Goal: Consume media (video, audio): Consume media (video, audio)

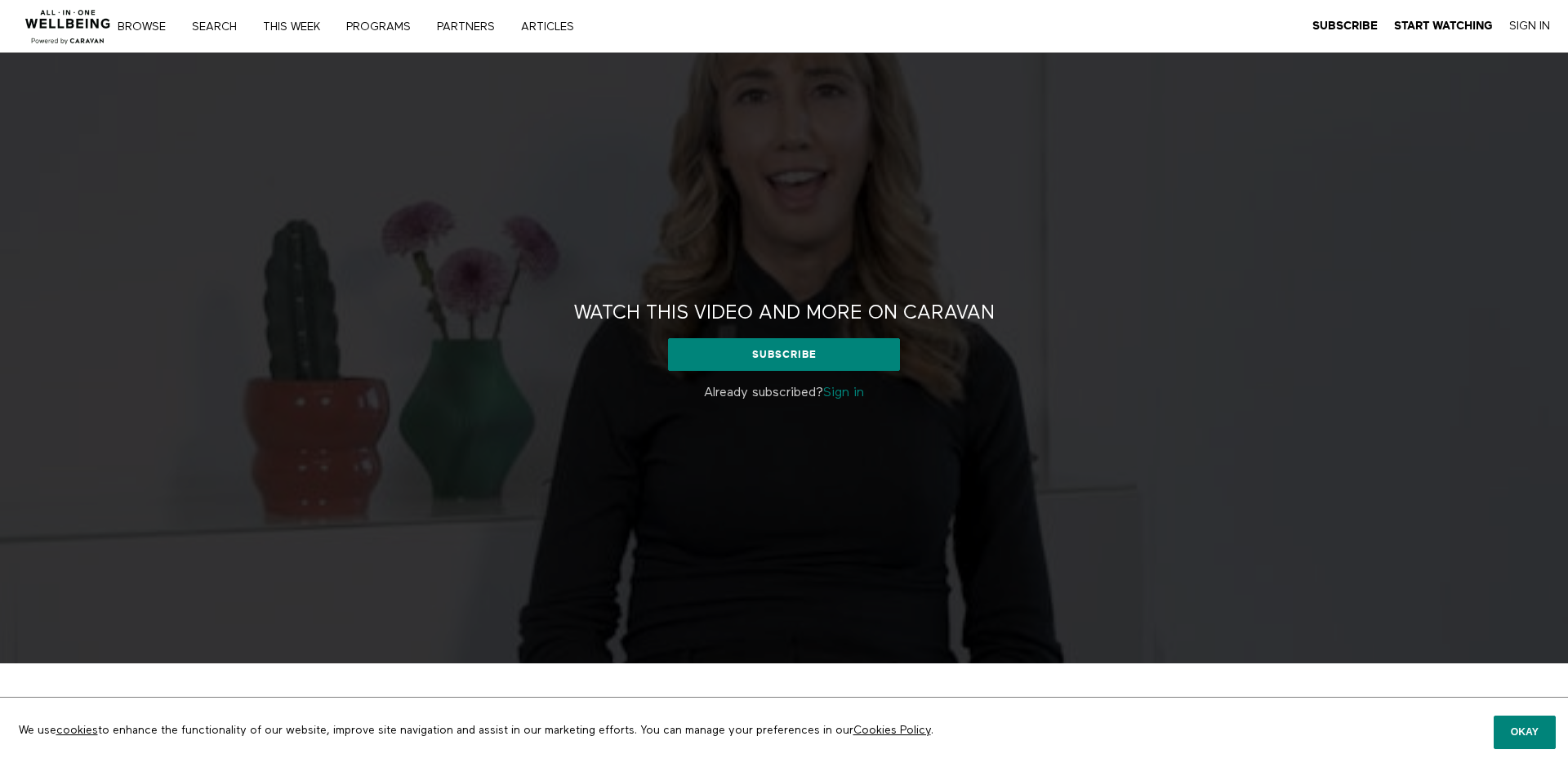
click at [855, 398] on link "Sign in" at bounding box center [844, 392] width 41 height 13
click at [855, 396] on link "Sign in" at bounding box center [844, 392] width 41 height 13
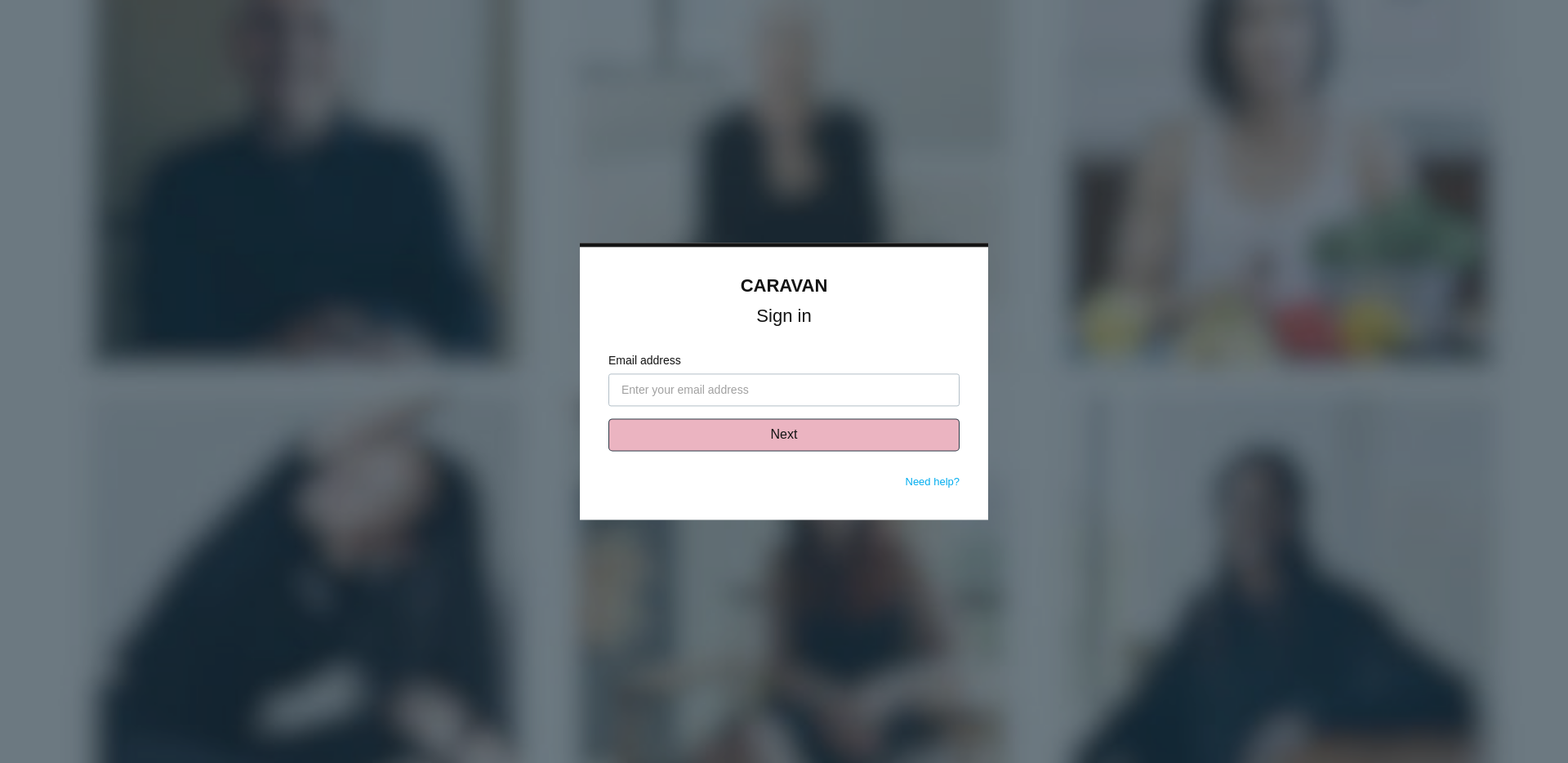
click at [789, 440] on button "Next" at bounding box center [784, 435] width 351 height 32
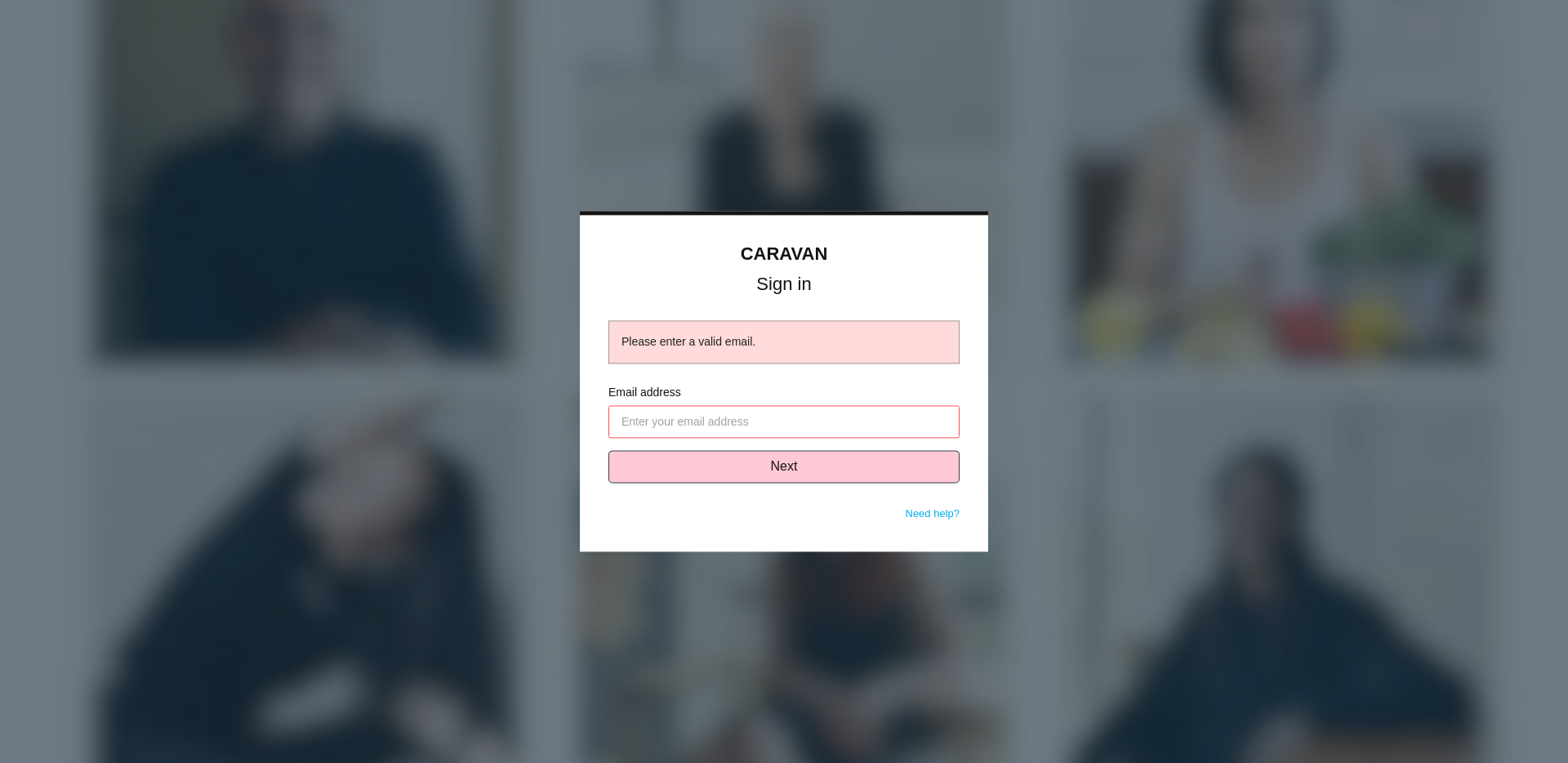
type input "[PERSON_NAME][EMAIL_ADDRESS][DOMAIN_NAME]"
click at [804, 444] on form "Email address [PERSON_NAME][EMAIL_ADDRESS][DOMAIN_NAME] Next" at bounding box center [784, 445] width 351 height 121
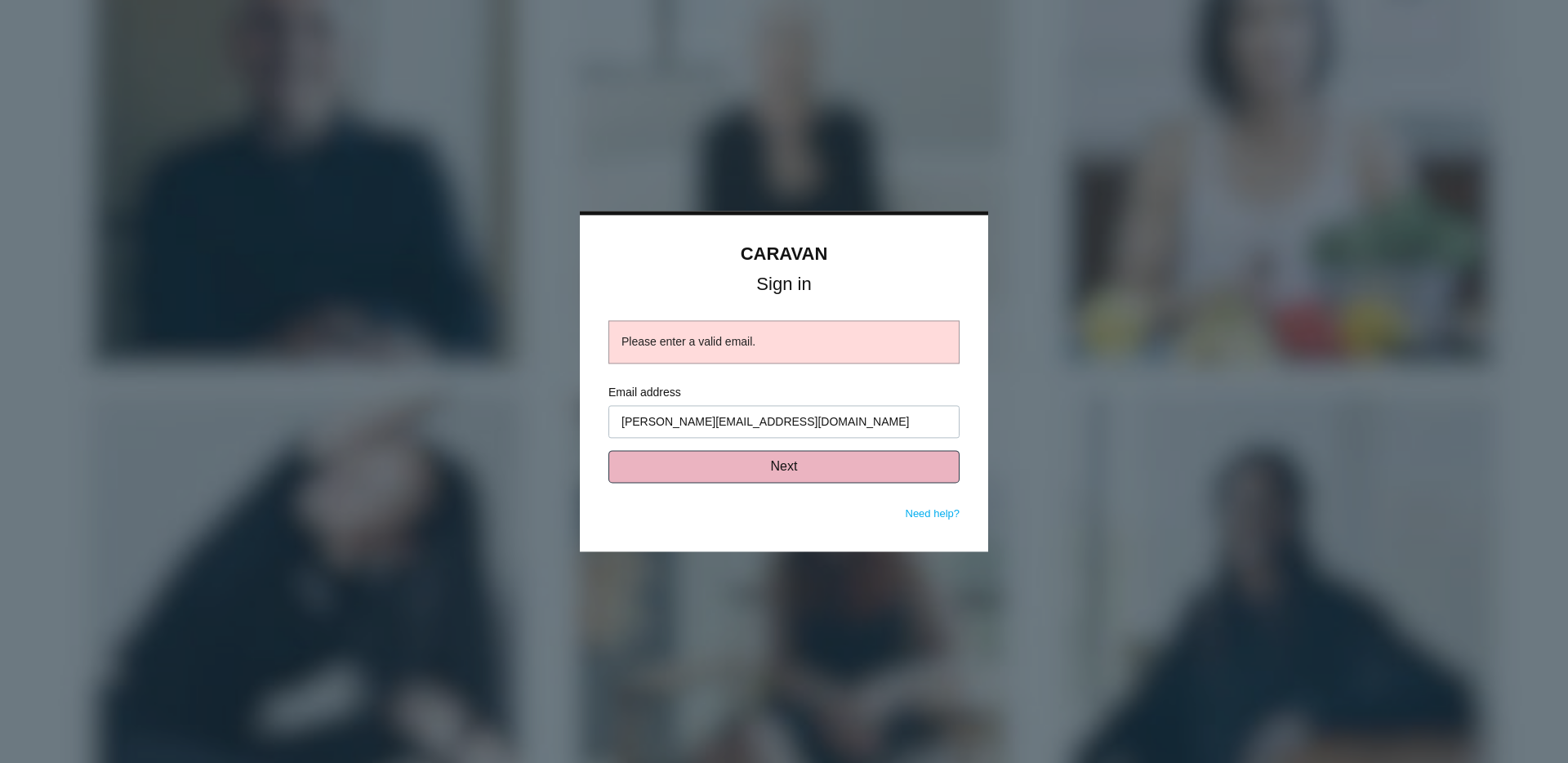
click at [803, 455] on button "Next" at bounding box center [784, 467] width 351 height 32
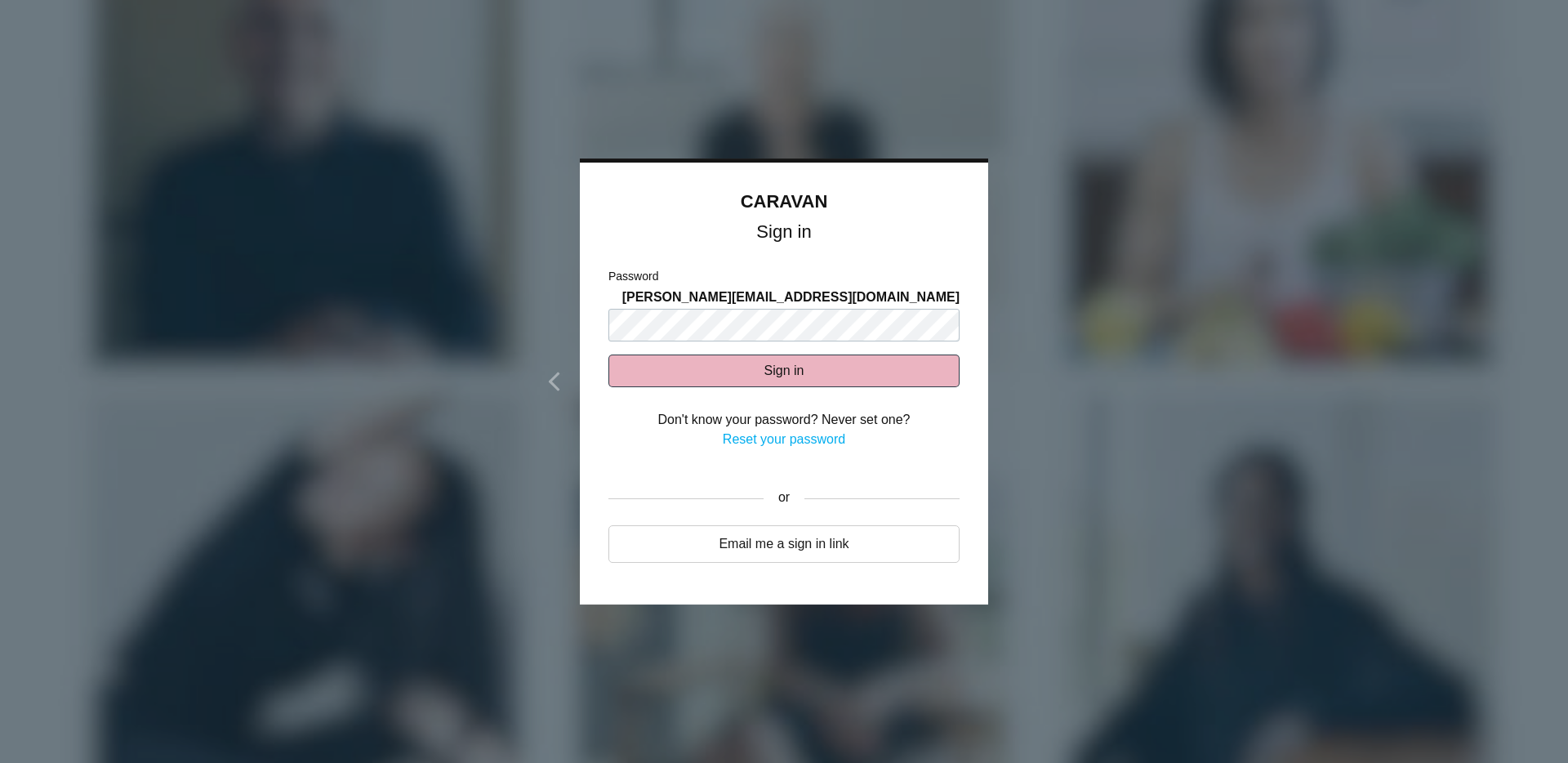
click at [808, 355] on button "Sign in" at bounding box center [784, 371] width 351 height 32
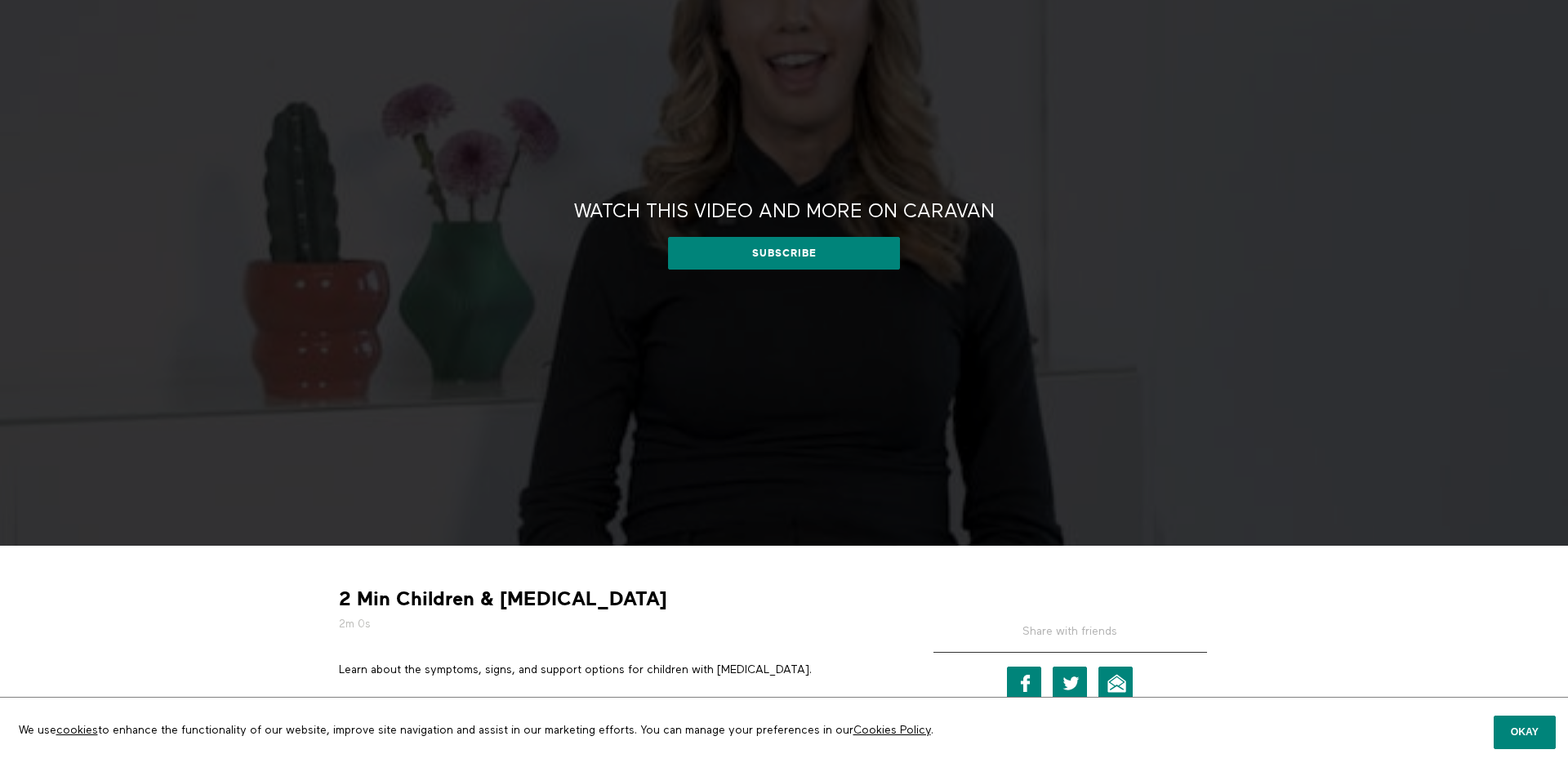
scroll to position [296, 0]
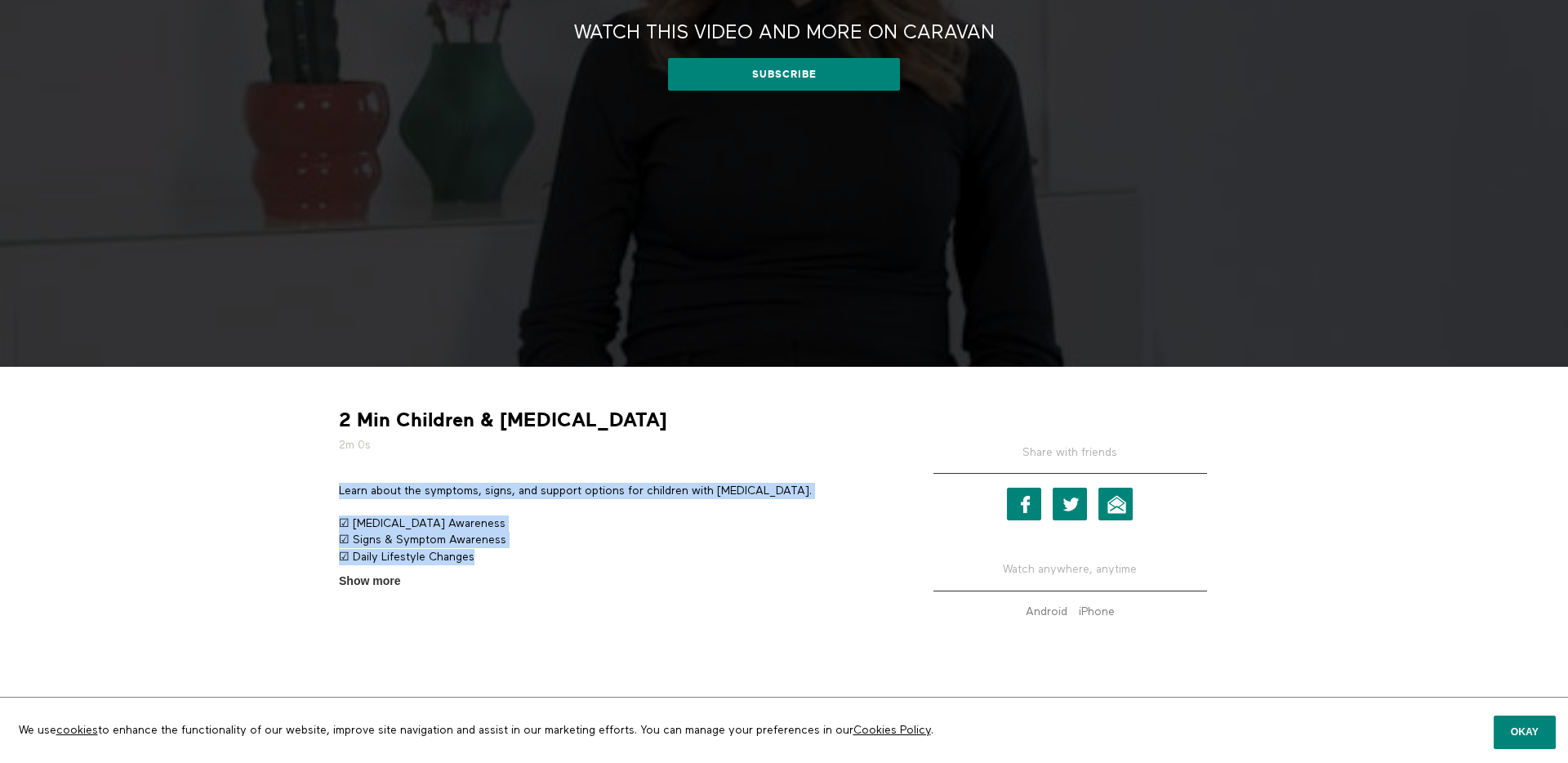
drag, startPoint x: 334, startPoint y: 487, endPoint x: 525, endPoint y: 565, distance: 206.3
click at [525, 565] on section "Learn about the symptoms, signs, and support options for children with ADHD. ☑ …" at bounding box center [613, 536] width 559 height 107
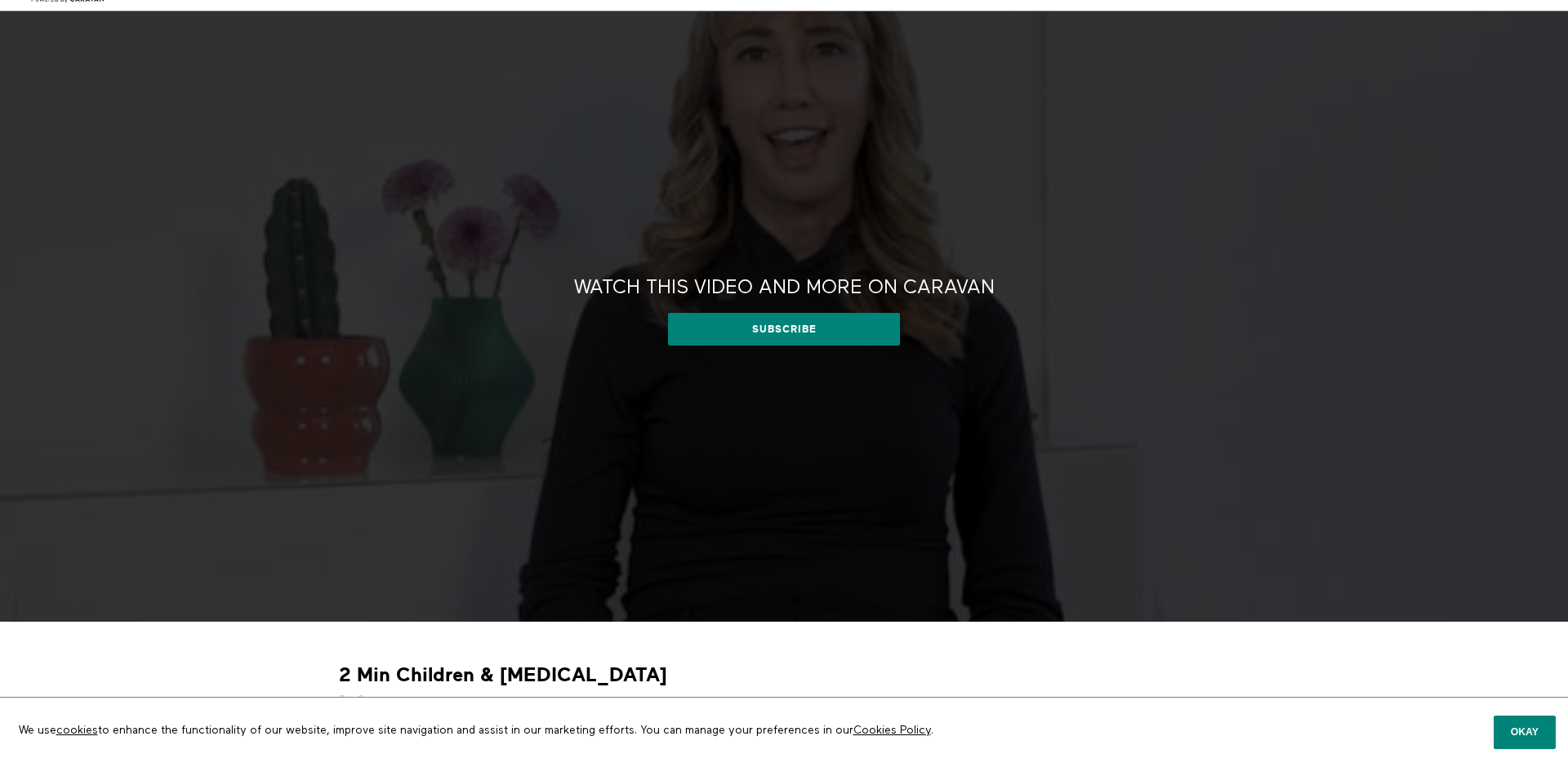
scroll to position [0, 0]
